Goal: Navigation & Orientation: Find specific page/section

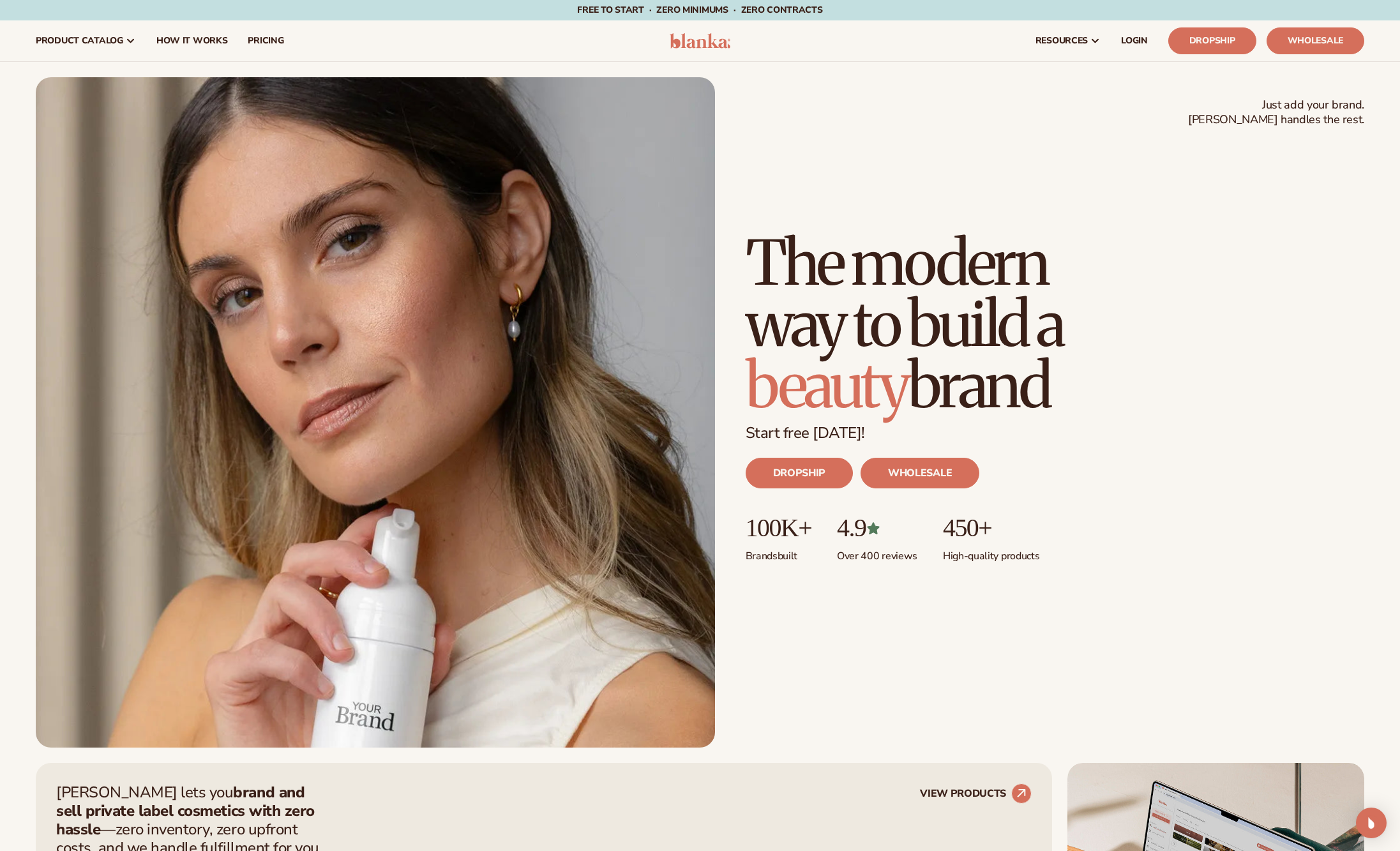
click at [68, 41] on span "product catalog" at bounding box center [79, 40] width 87 height 10
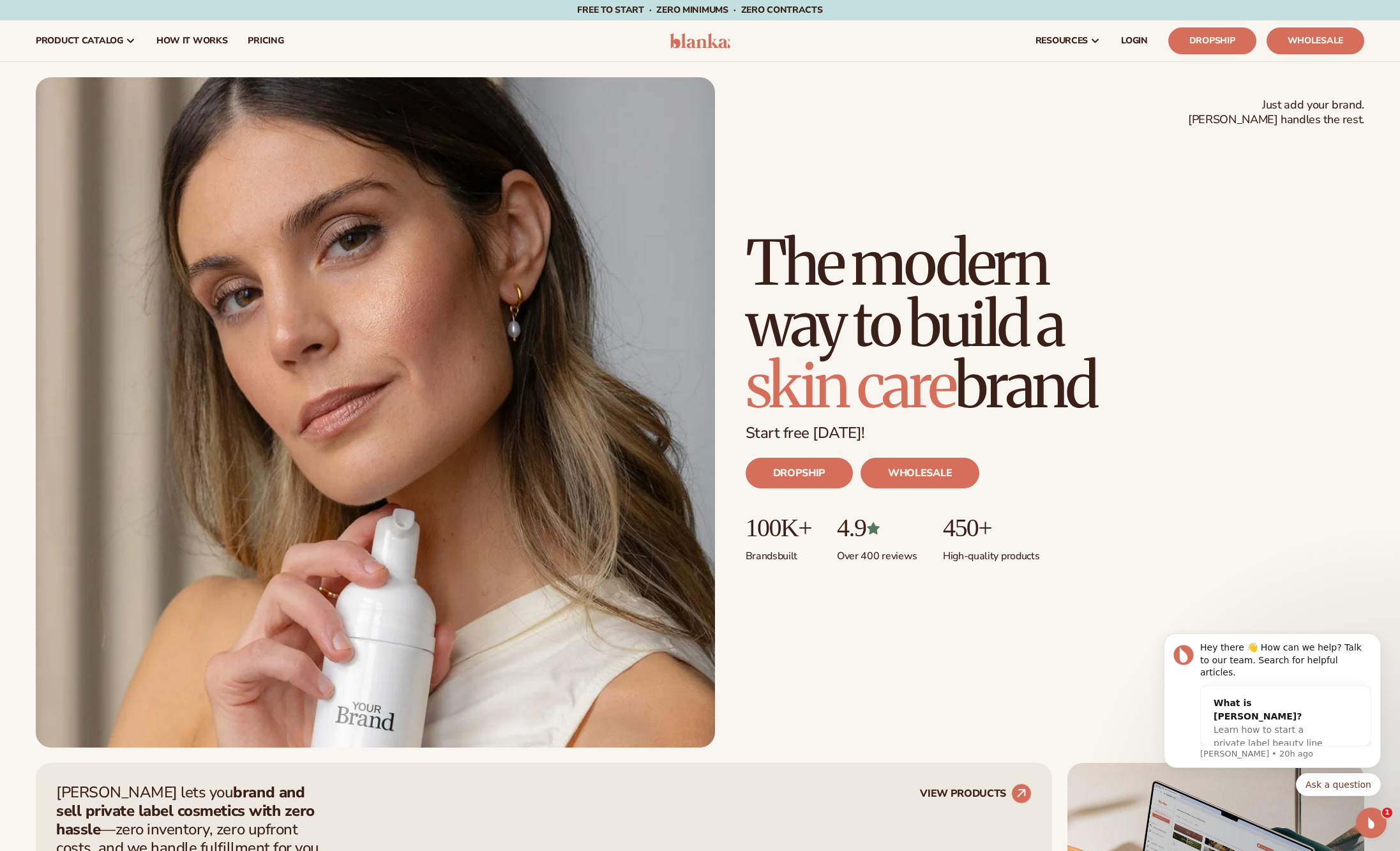
click at [68, 41] on span "product catalog" at bounding box center [79, 40] width 87 height 10
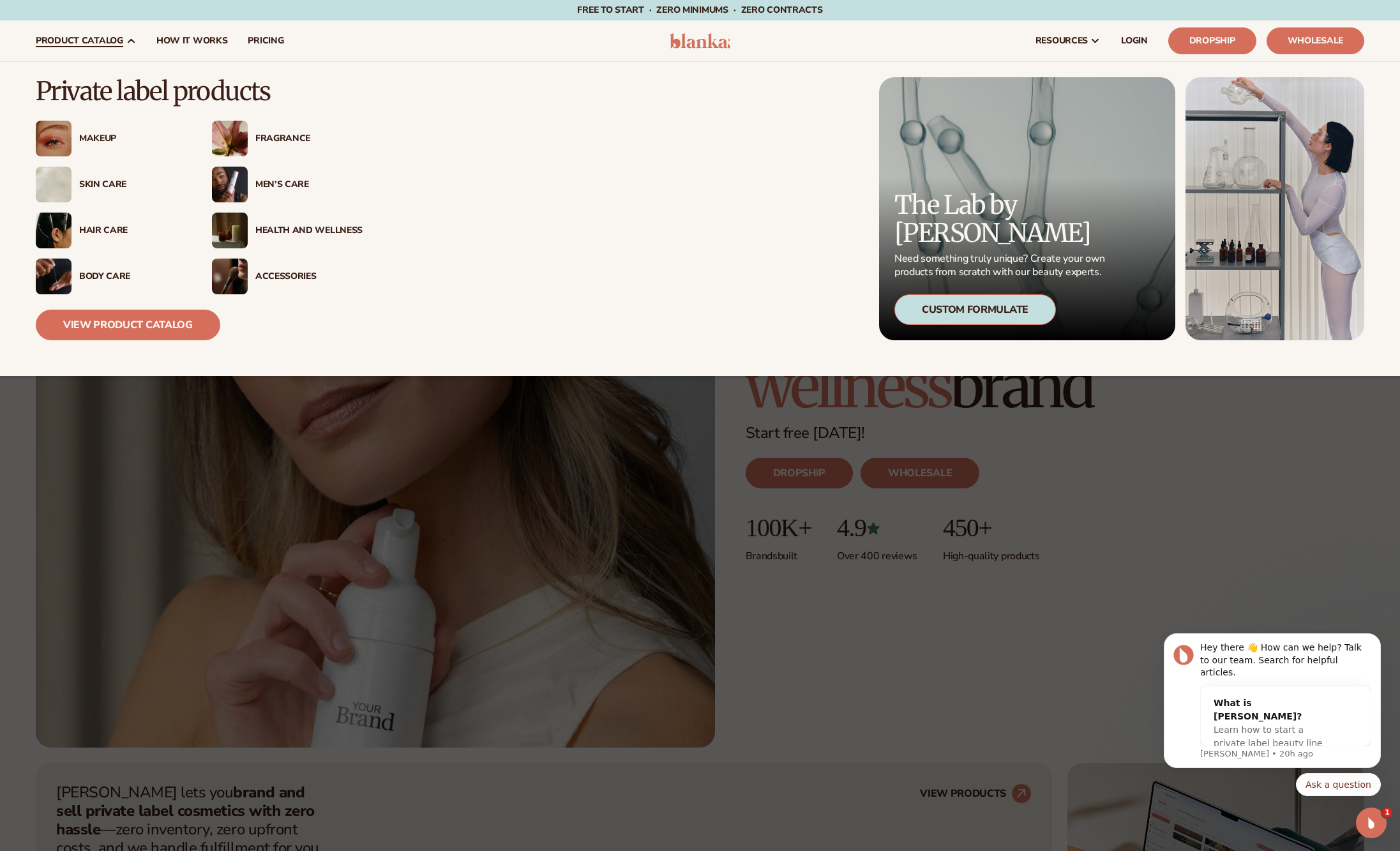
click at [125, 51] on link "product catalog" at bounding box center [86, 41] width 120 height 41
click at [137, 331] on link "View Product Catalog" at bounding box center [128, 325] width 185 height 30
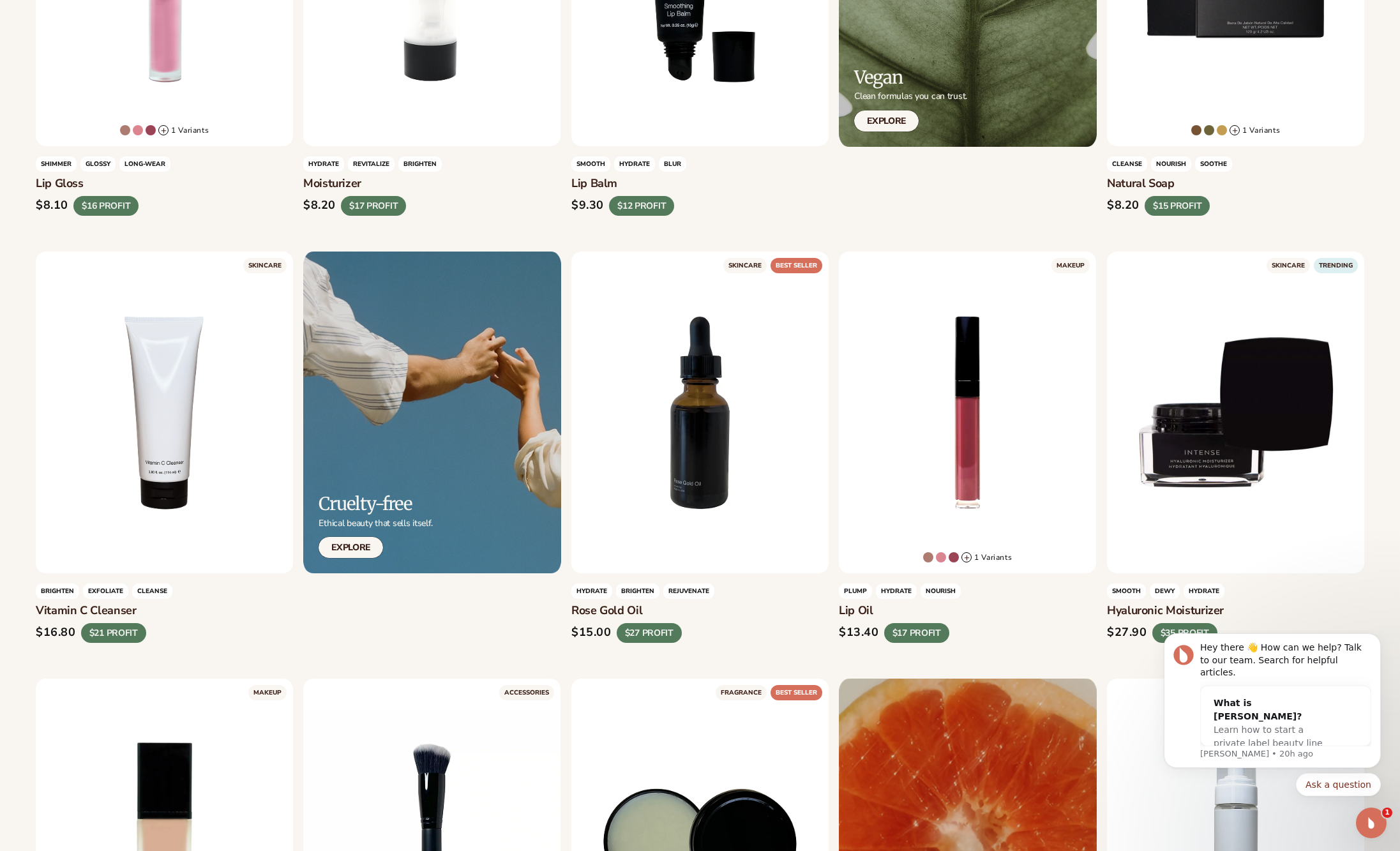
scroll to position [701, 0]
